Goal: Task Accomplishment & Management: Manage account settings

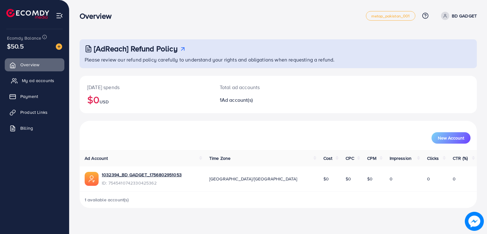
click at [14, 76] on link "My ad accounts" at bounding box center [35, 80] width 60 height 13
